Goal: Transaction & Acquisition: Purchase product/service

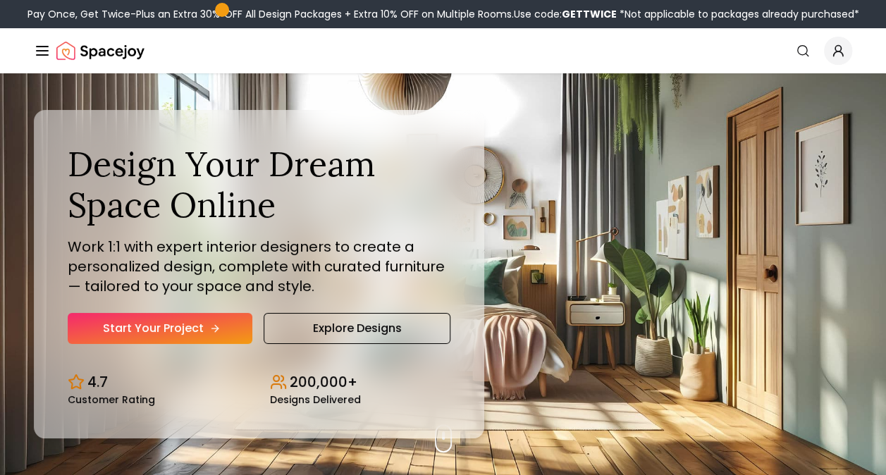
click at [190, 323] on link "Start Your Project" at bounding box center [160, 328] width 185 height 31
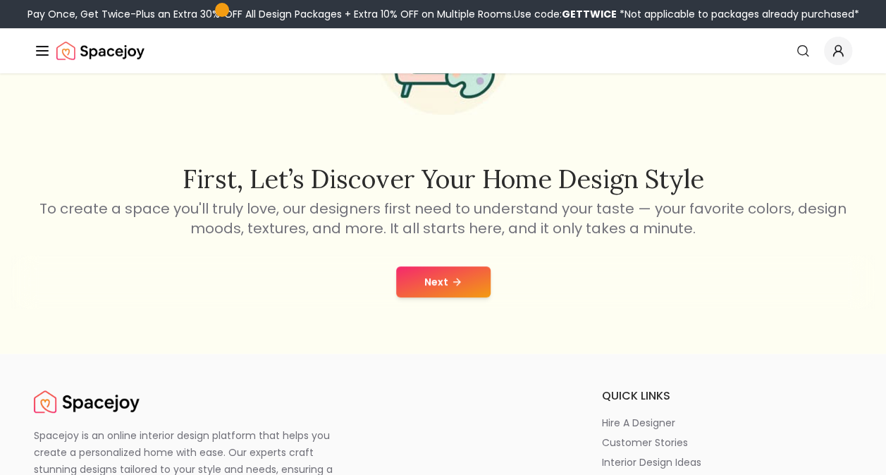
scroll to position [169, 0]
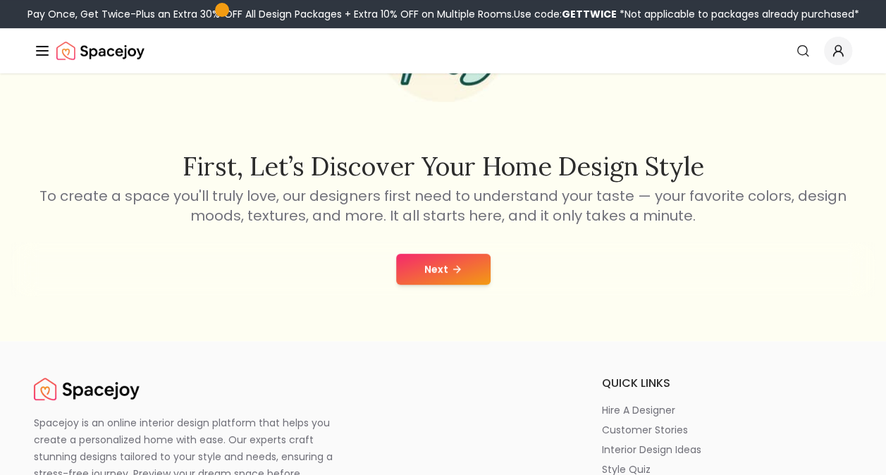
click at [455, 268] on icon at bounding box center [456, 269] width 11 height 11
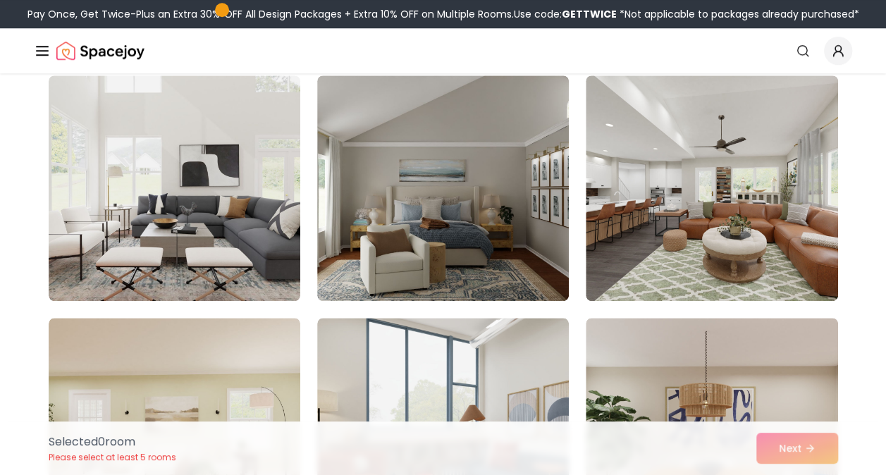
scroll to position [629, 0]
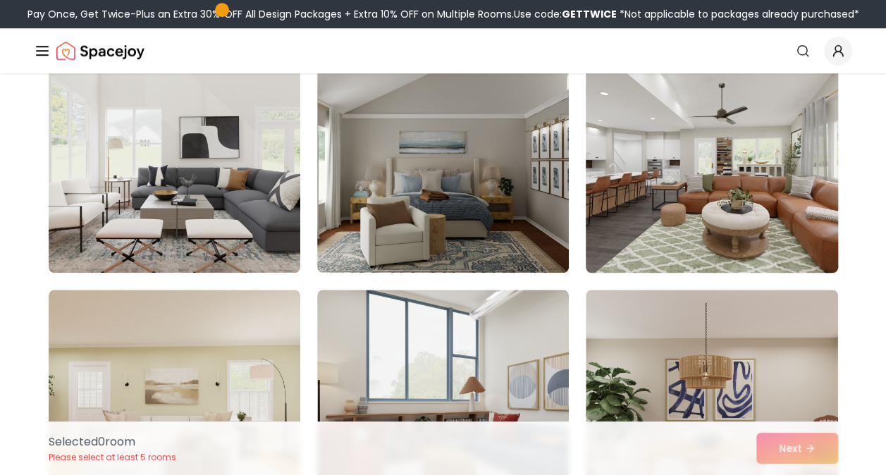
click at [782, 196] on img at bounding box center [711, 160] width 264 height 237
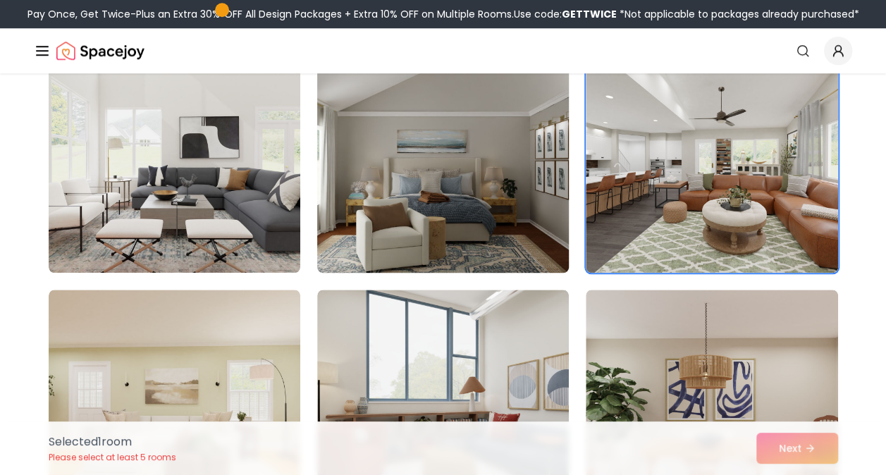
click at [523, 214] on img at bounding box center [443, 160] width 264 height 237
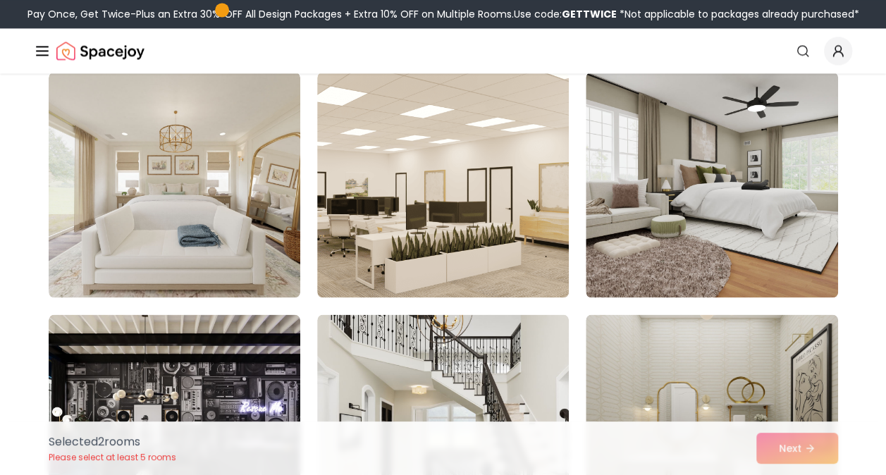
scroll to position [1118, 0]
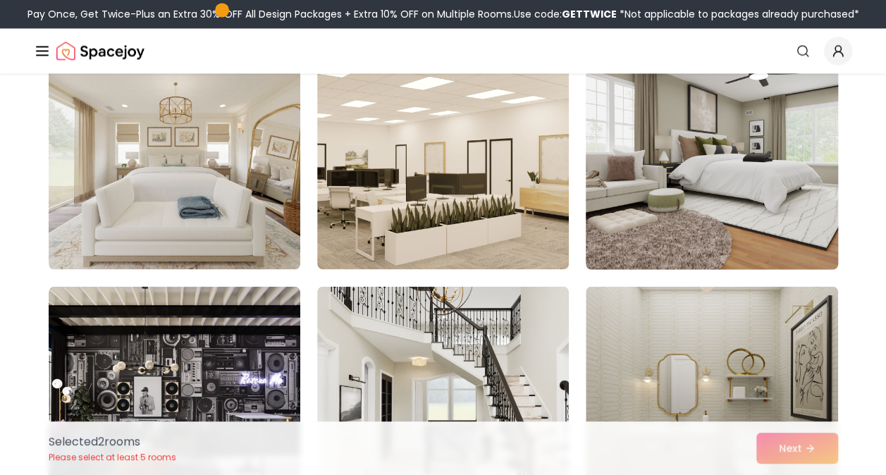
click at [766, 234] on img at bounding box center [711, 156] width 264 height 237
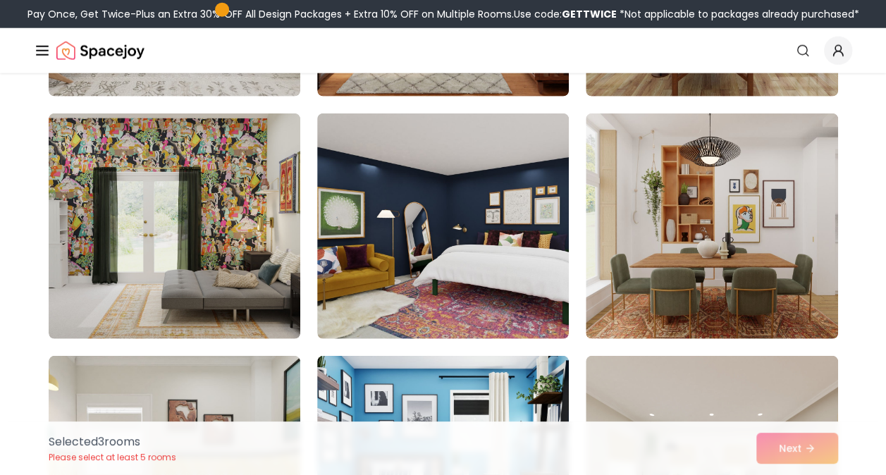
scroll to position [1803, 0]
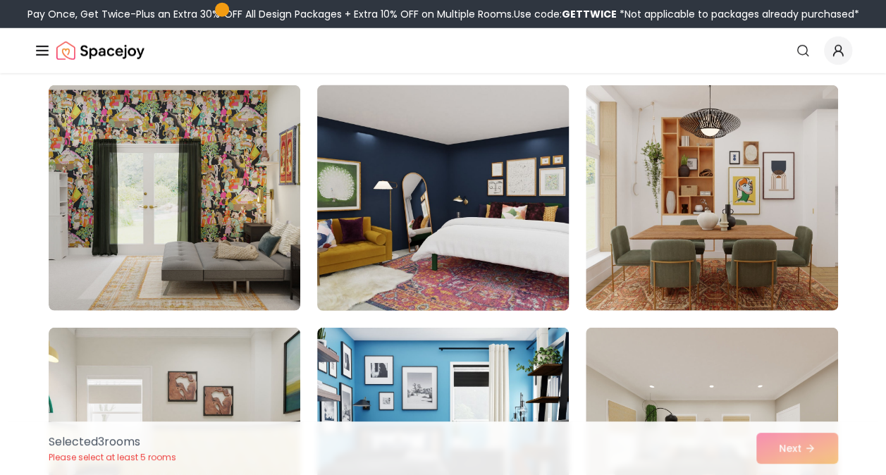
click at [431, 189] on img at bounding box center [443, 198] width 264 height 237
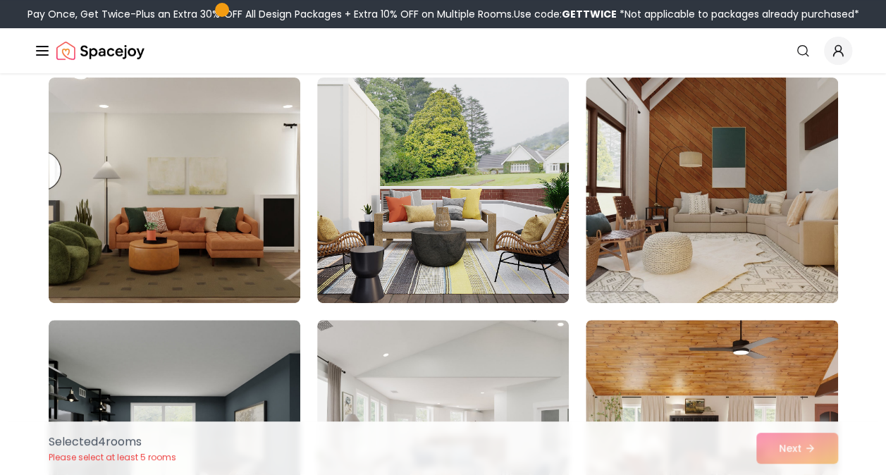
scroll to position [2781, 0]
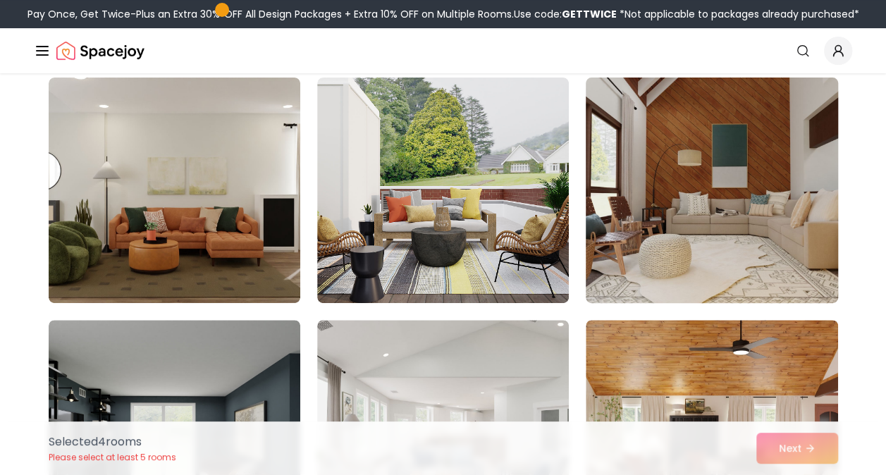
click at [766, 233] on img at bounding box center [711, 190] width 264 height 237
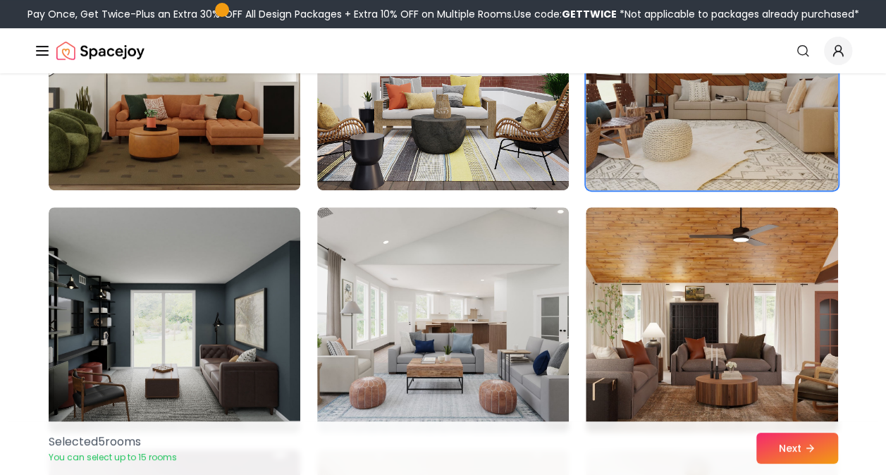
scroll to position [2932, 0]
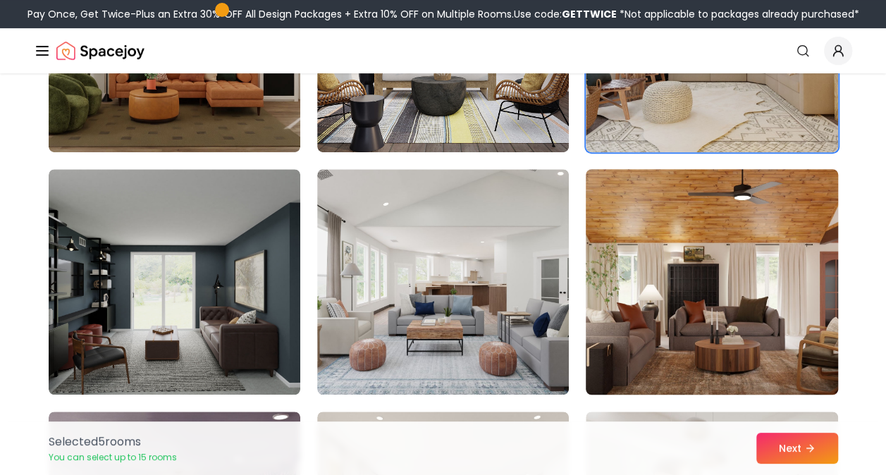
click at [673, 316] on img at bounding box center [711, 281] width 264 height 237
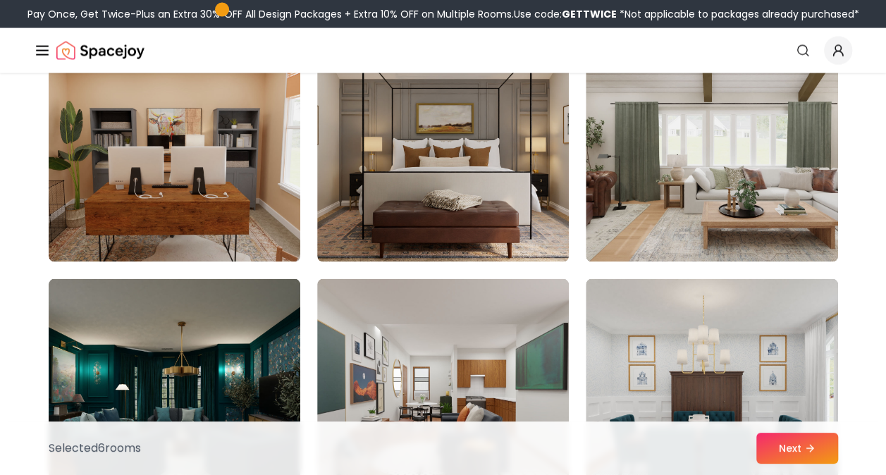
scroll to position [4040, 0]
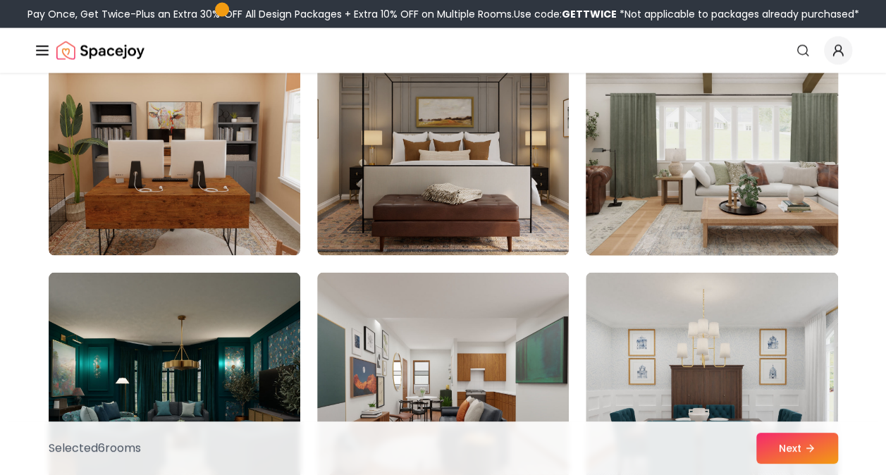
click at [752, 145] on img at bounding box center [711, 143] width 264 height 237
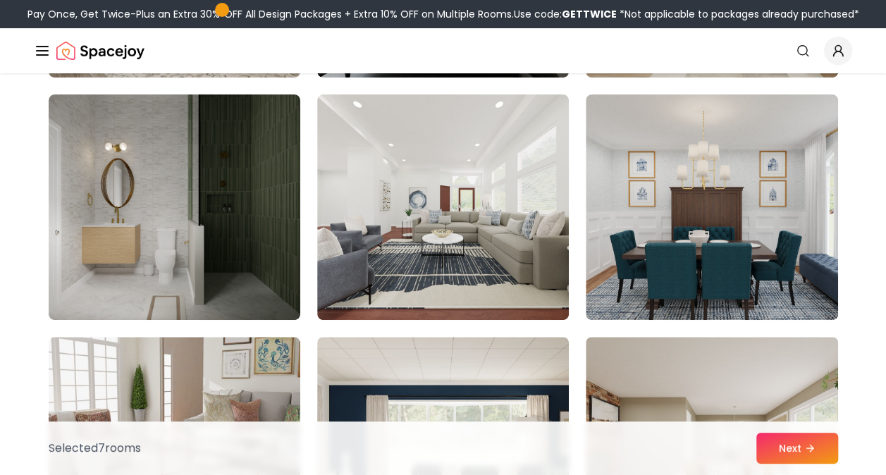
scroll to position [5478, 0]
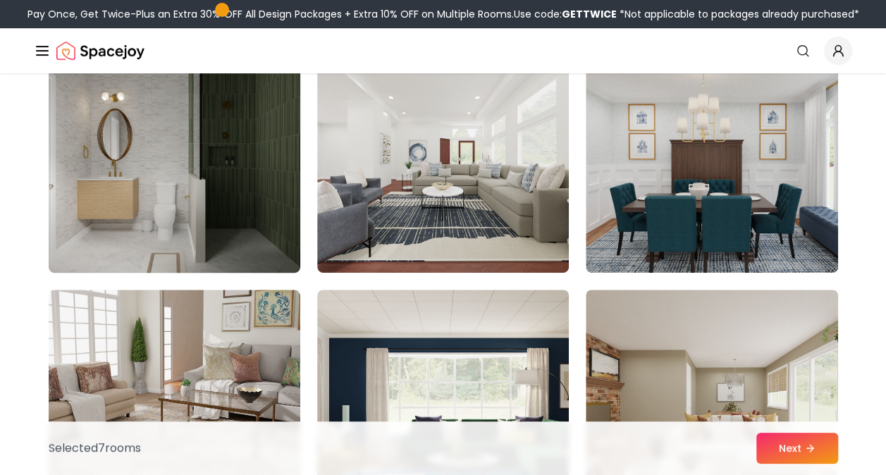
click at [233, 171] on img at bounding box center [174, 160] width 264 height 237
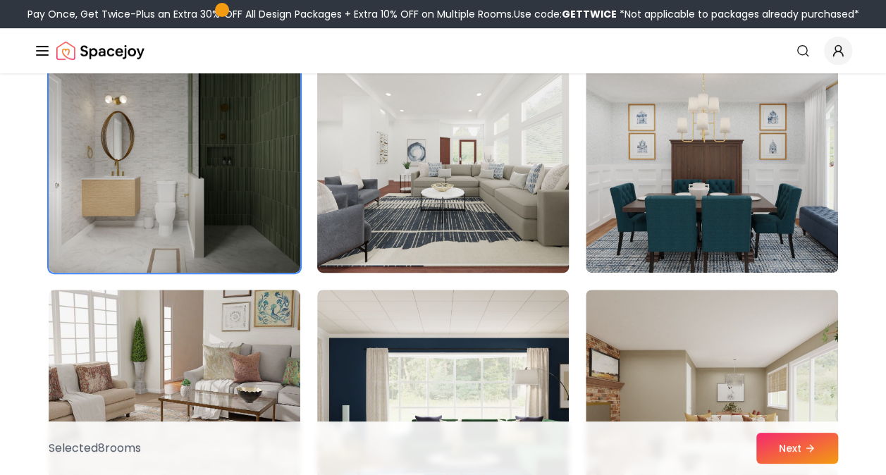
click at [416, 187] on img at bounding box center [443, 160] width 264 height 237
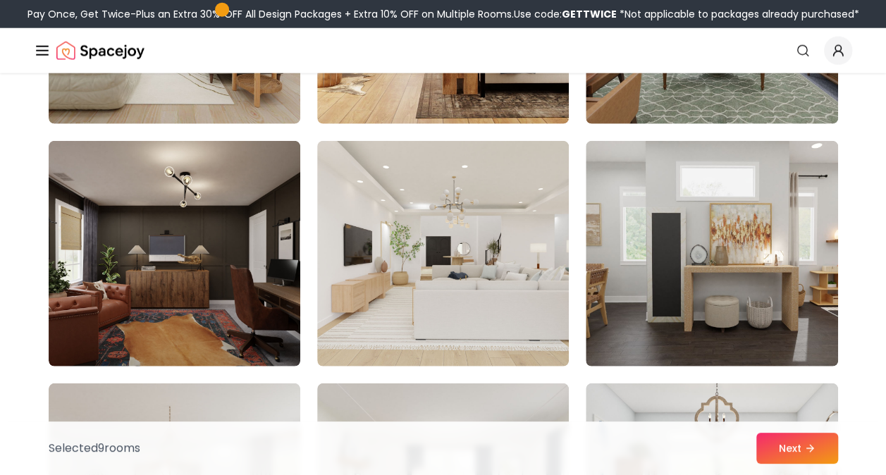
scroll to position [7084, 0]
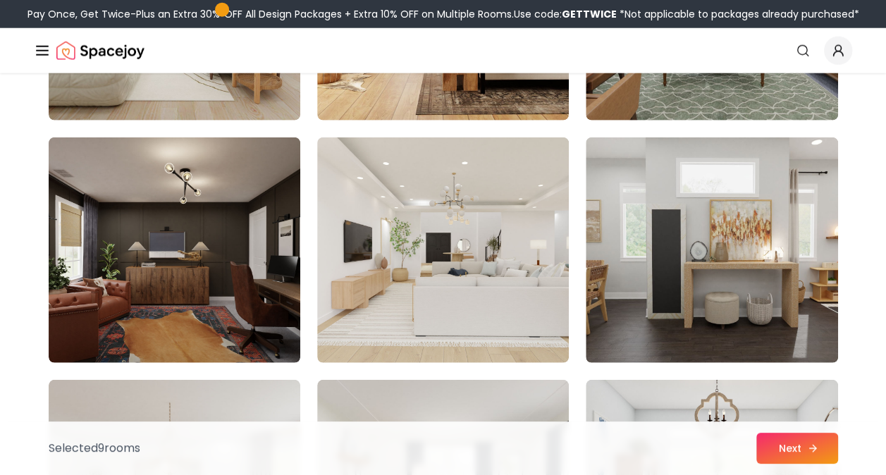
click at [796, 443] on button "Next" at bounding box center [797, 448] width 82 height 31
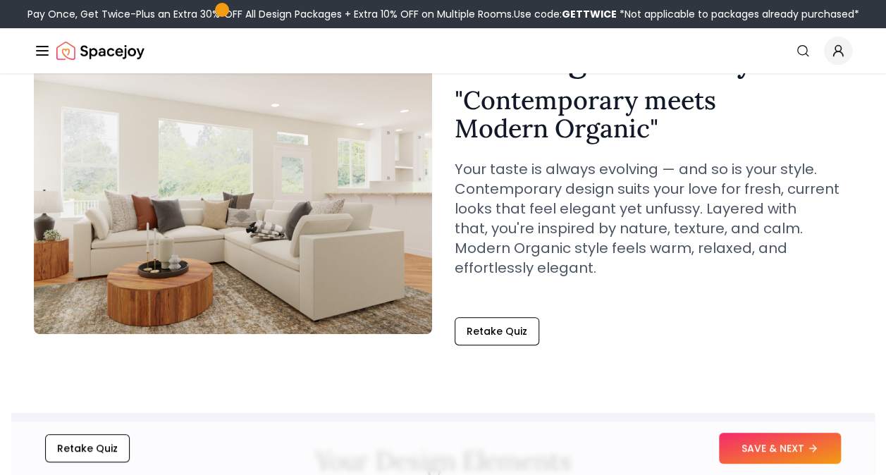
scroll to position [113, 0]
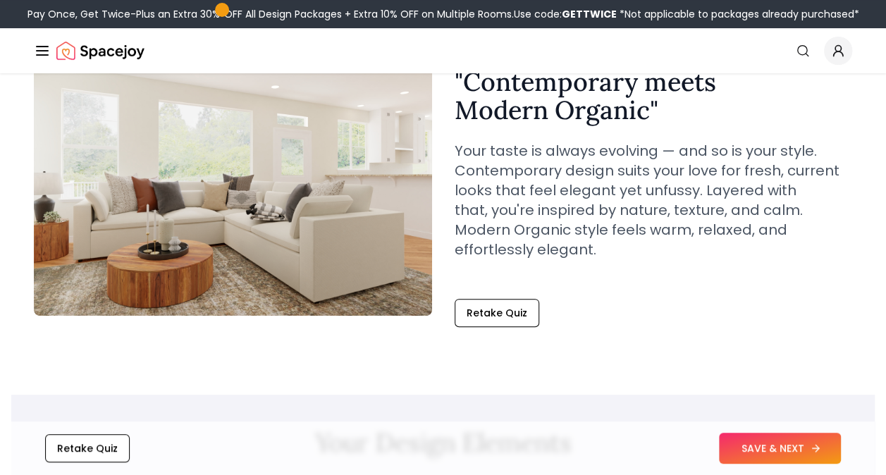
click at [789, 441] on button "SAVE & NEXT" at bounding box center [780, 448] width 122 height 31
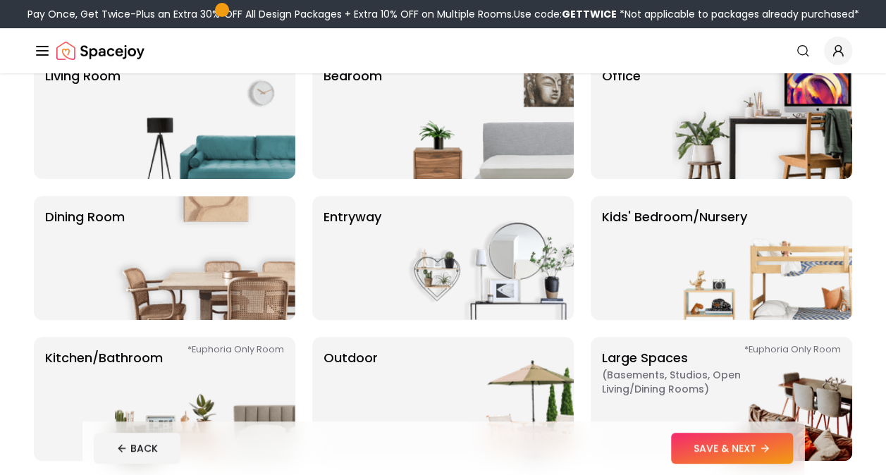
scroll to position [141, 0]
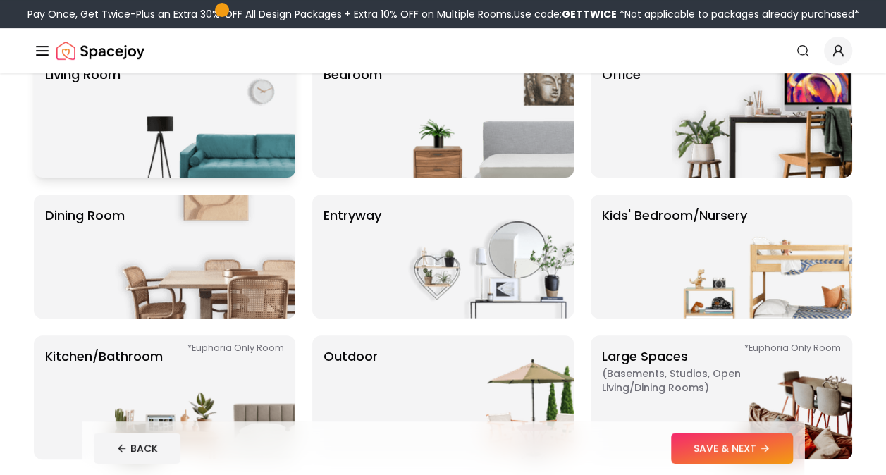
click at [175, 110] on img at bounding box center [205, 116] width 180 height 124
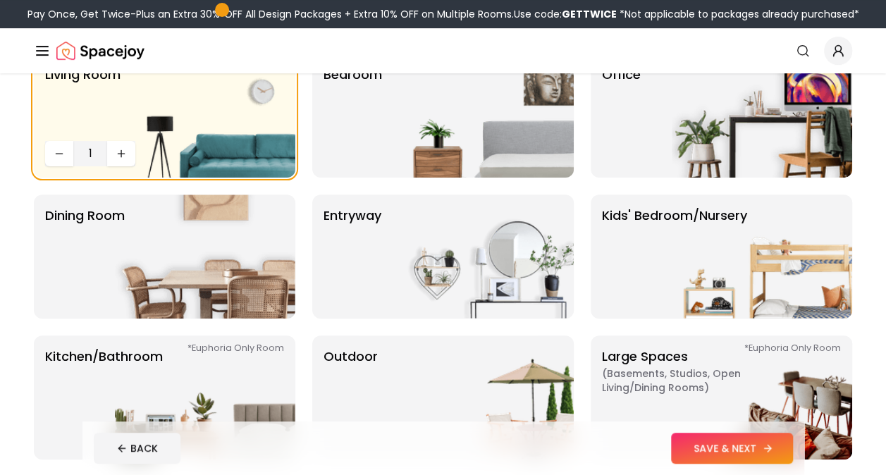
click at [734, 453] on button "SAVE & NEXT" at bounding box center [732, 448] width 122 height 31
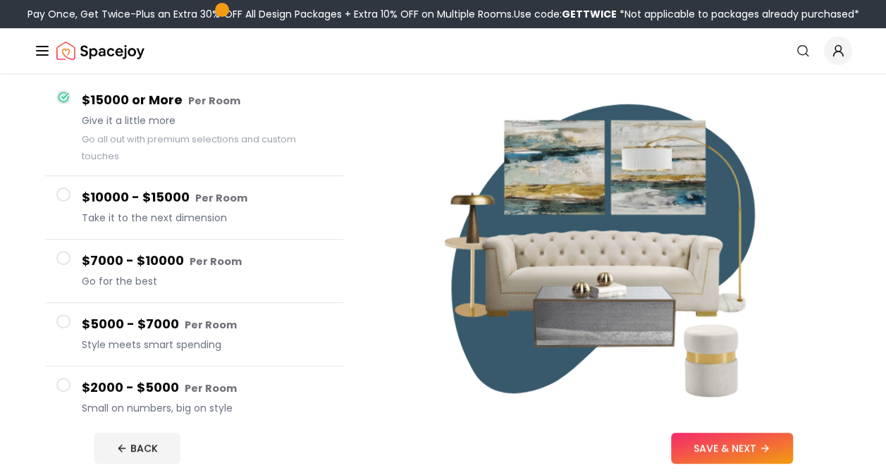
scroll to position [141, 0]
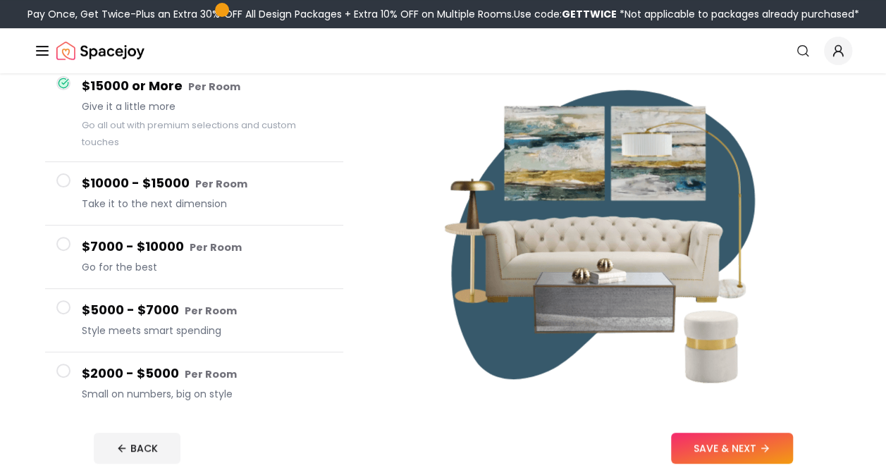
click at [63, 374] on span at bounding box center [63, 371] width 14 height 14
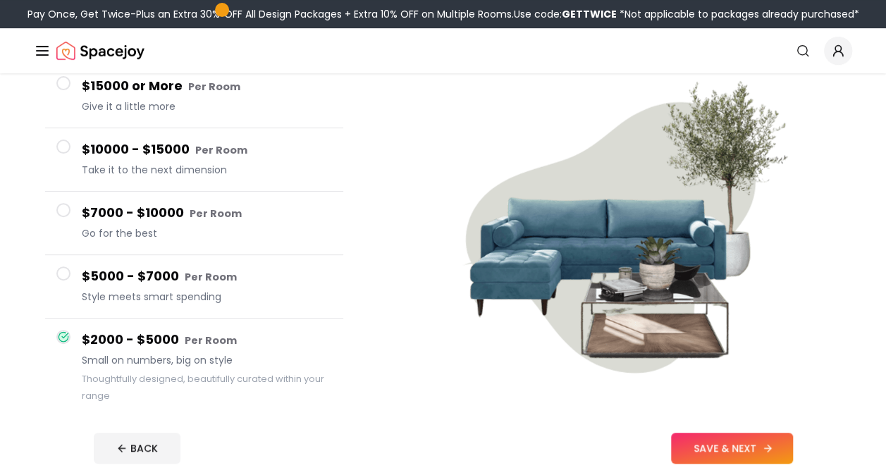
click at [722, 446] on button "SAVE & NEXT" at bounding box center [732, 448] width 122 height 31
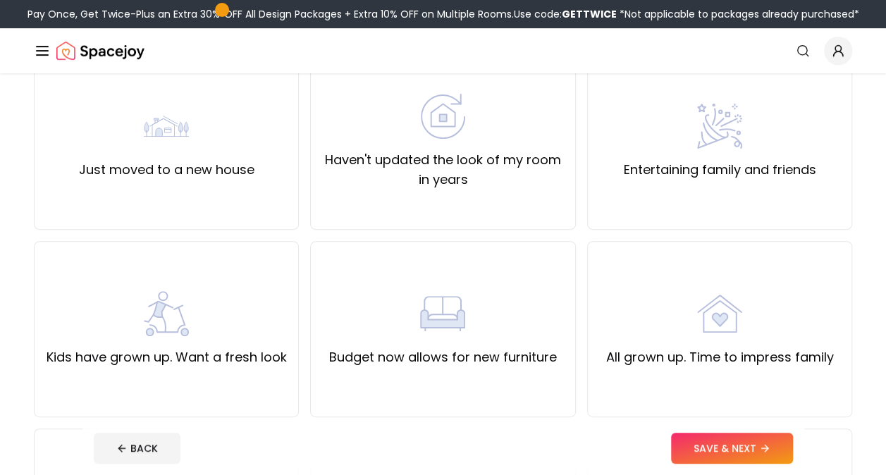
scroll to position [85, 0]
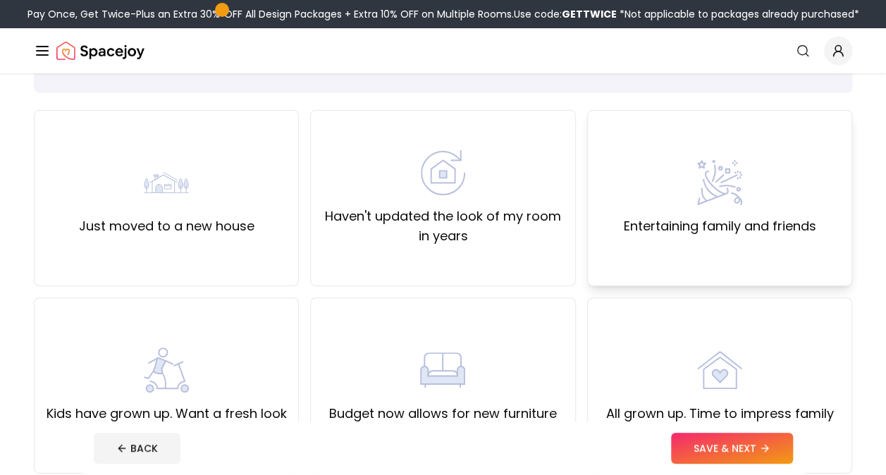
click at [682, 180] on div "Entertaining family and friends" at bounding box center [719, 198] width 192 height 76
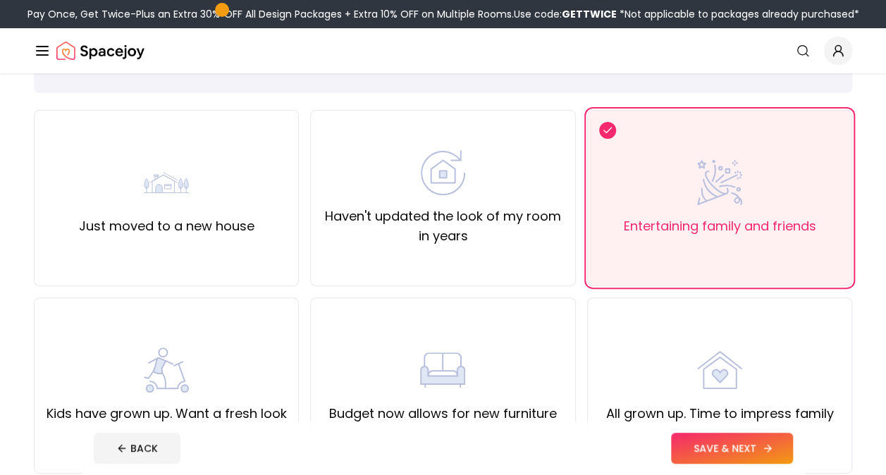
click at [717, 447] on button "SAVE & NEXT" at bounding box center [732, 448] width 122 height 31
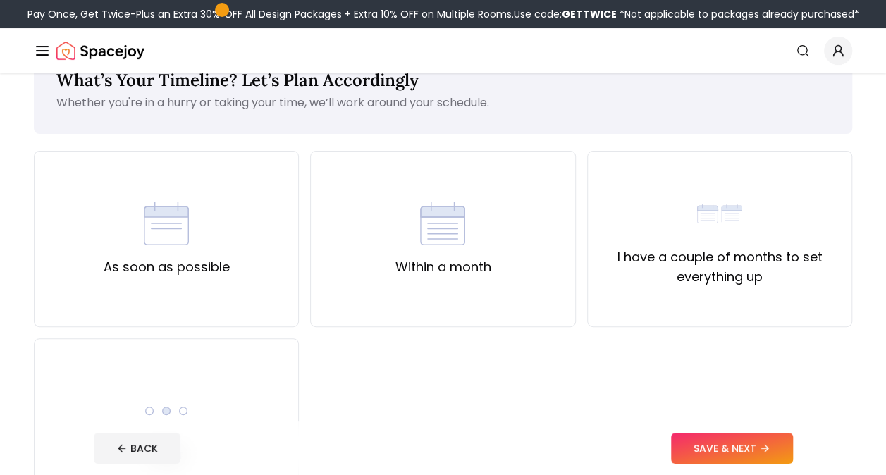
scroll to position [56, 0]
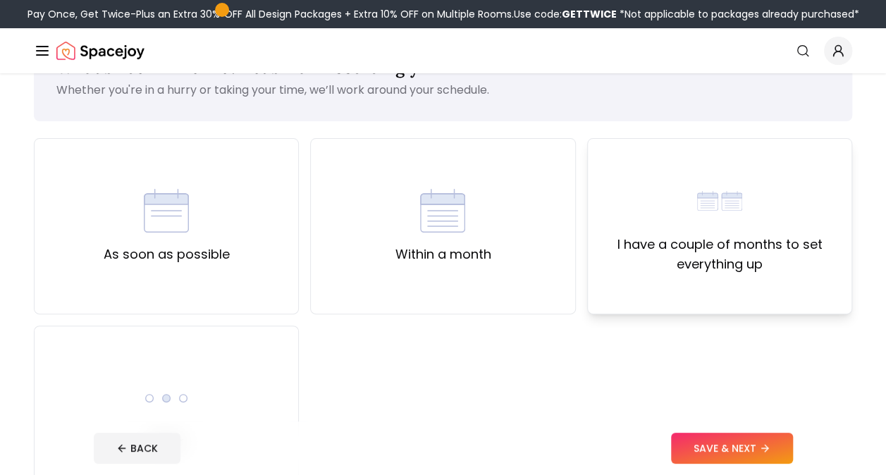
click at [736, 246] on label "I have a couple of months to set everything up" at bounding box center [719, 254] width 241 height 39
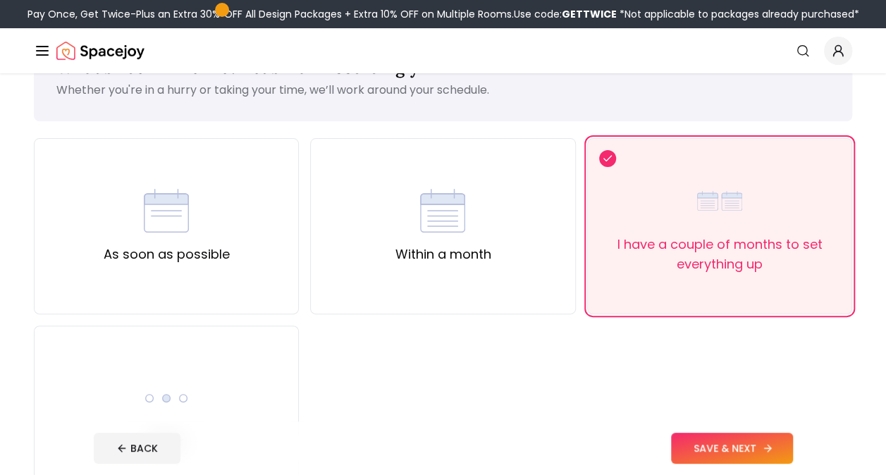
click at [731, 445] on button "SAVE & NEXT" at bounding box center [732, 448] width 122 height 31
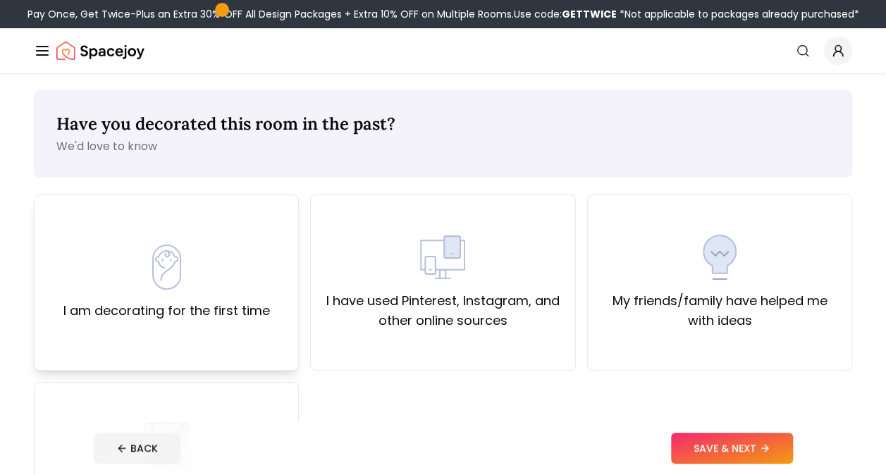
click at [227, 296] on div "I am decorating for the first time" at bounding box center [166, 283] width 206 height 76
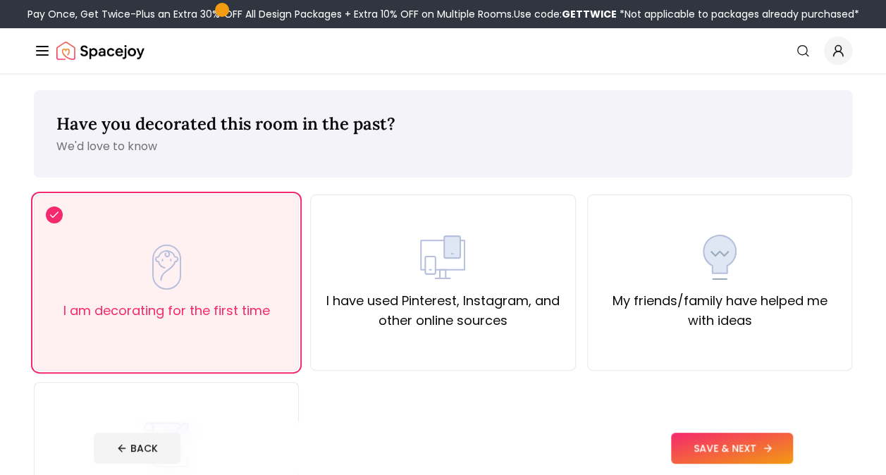
click at [743, 448] on button "SAVE & NEXT" at bounding box center [732, 448] width 122 height 31
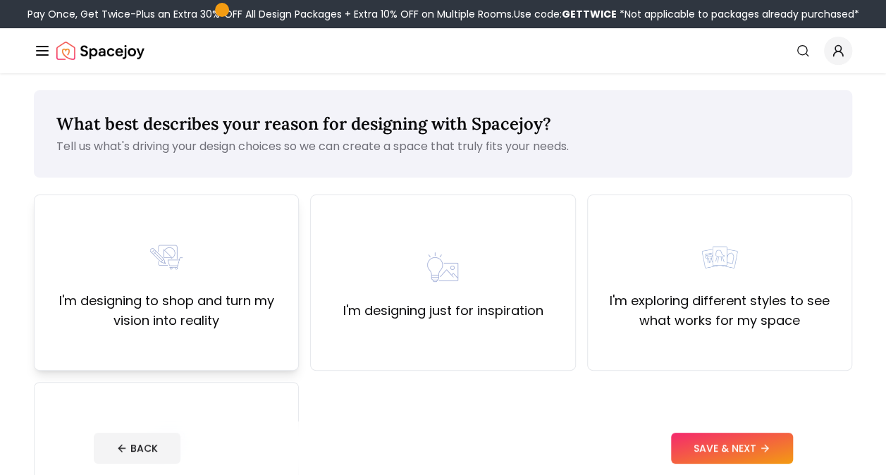
click at [218, 282] on div "I'm designing to shop and turn my vision into reality" at bounding box center [166, 283] width 241 height 96
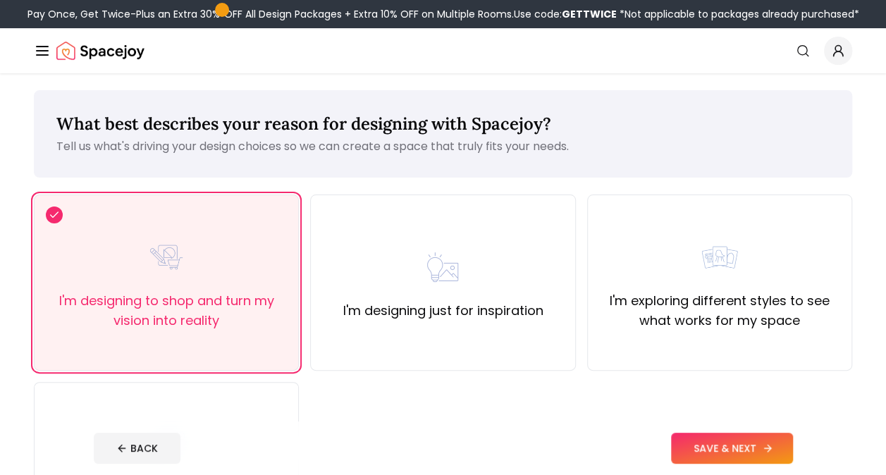
click at [711, 451] on button "SAVE & NEXT" at bounding box center [732, 448] width 122 height 31
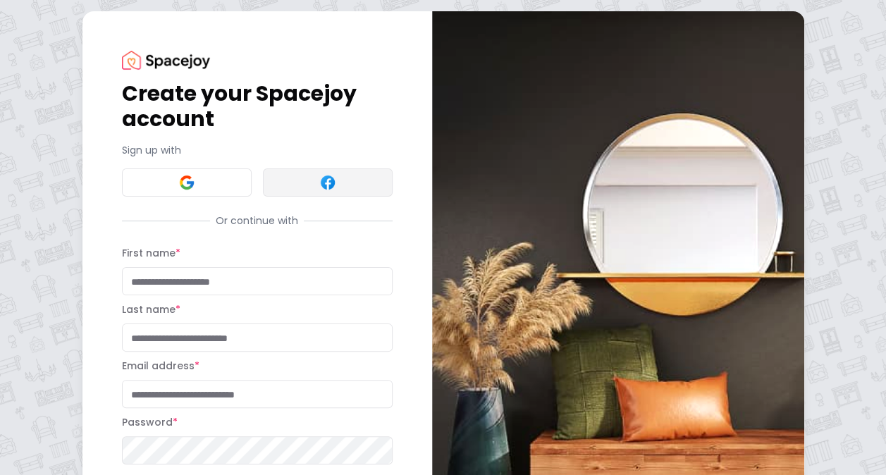
click at [322, 180] on img at bounding box center [327, 182] width 17 height 17
